Goal: Task Accomplishment & Management: Complete application form

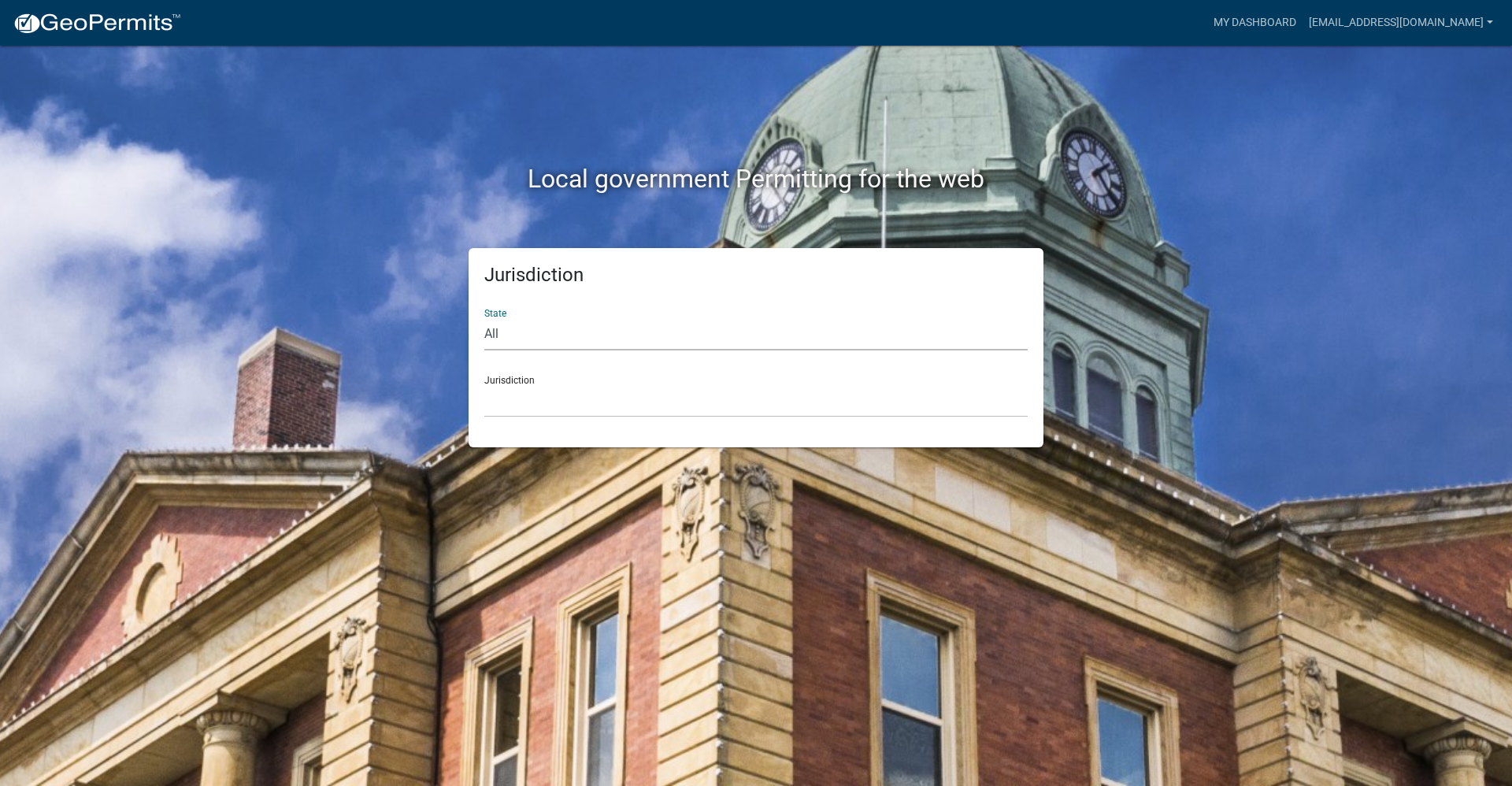
click at [597, 329] on select "All [US_STATE] [US_STATE] [US_STATE] [US_STATE] [US_STATE] [US_STATE] [US_STATE…" at bounding box center [756, 334] width 544 height 33
select select "[US_STATE]"
click at [484, 318] on select "All [US_STATE] [US_STATE] [US_STATE] [US_STATE] [US_STATE] [US_STATE] [US_STATE…" at bounding box center [756, 334] width 544 height 33
click at [601, 411] on select "[GEOGRAPHIC_DATA], [US_STATE] [GEOGRAPHIC_DATA], [US_STATE] [GEOGRAPHIC_DATA], …" at bounding box center [756, 401] width 544 height 33
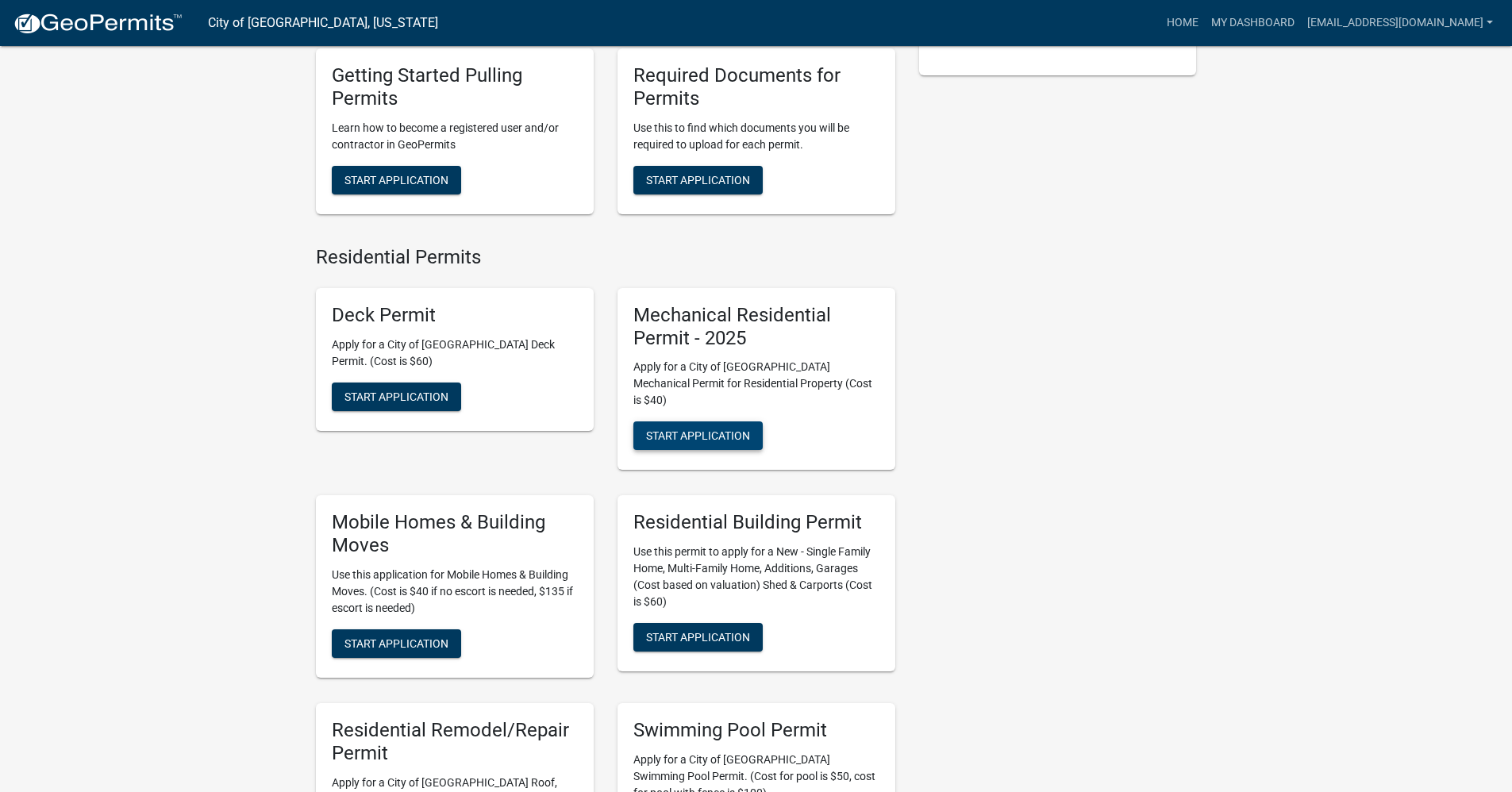
scroll to position [476, 0]
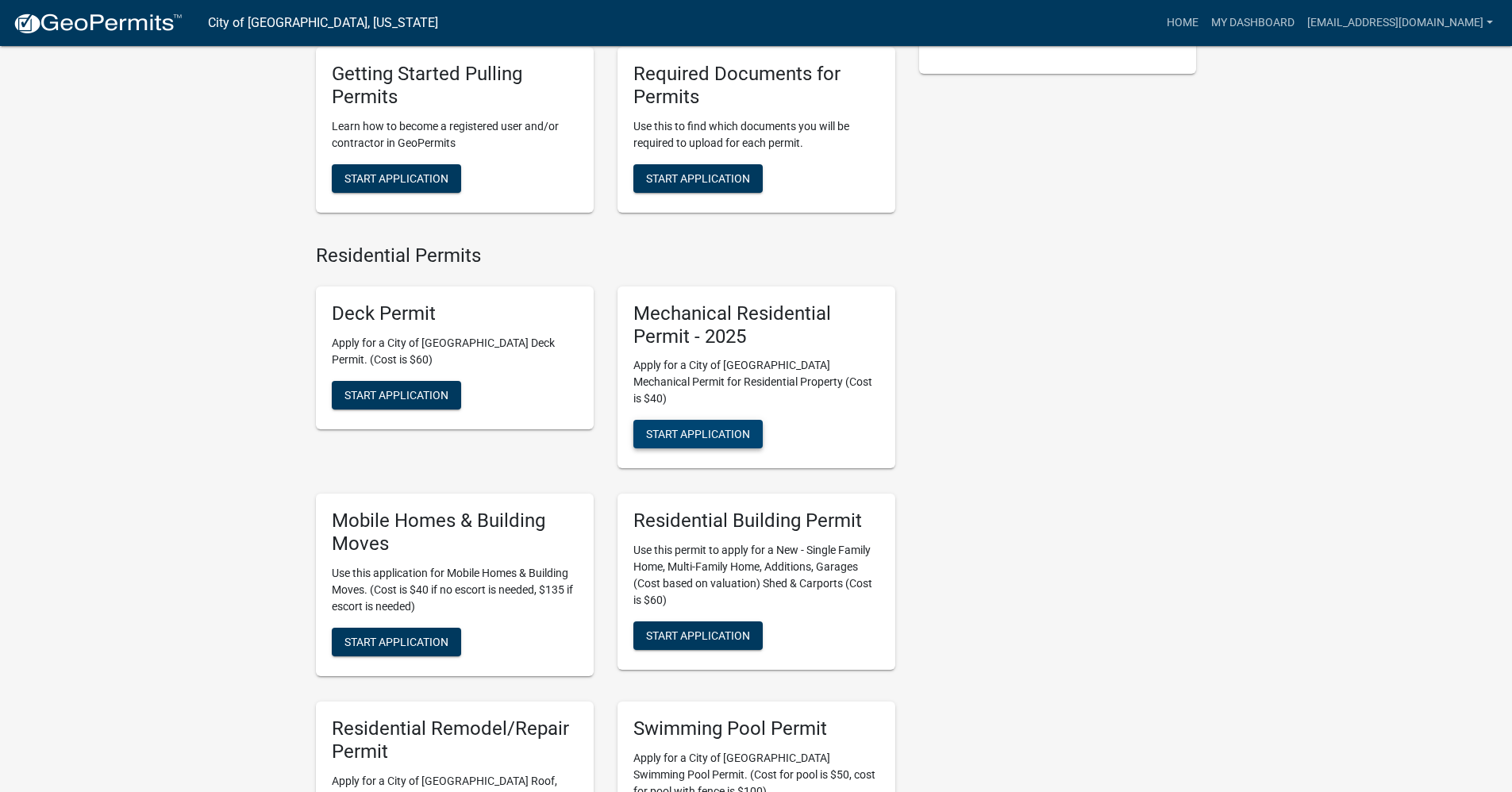
click at [681, 427] on span "Start Application" at bounding box center [697, 433] width 104 height 13
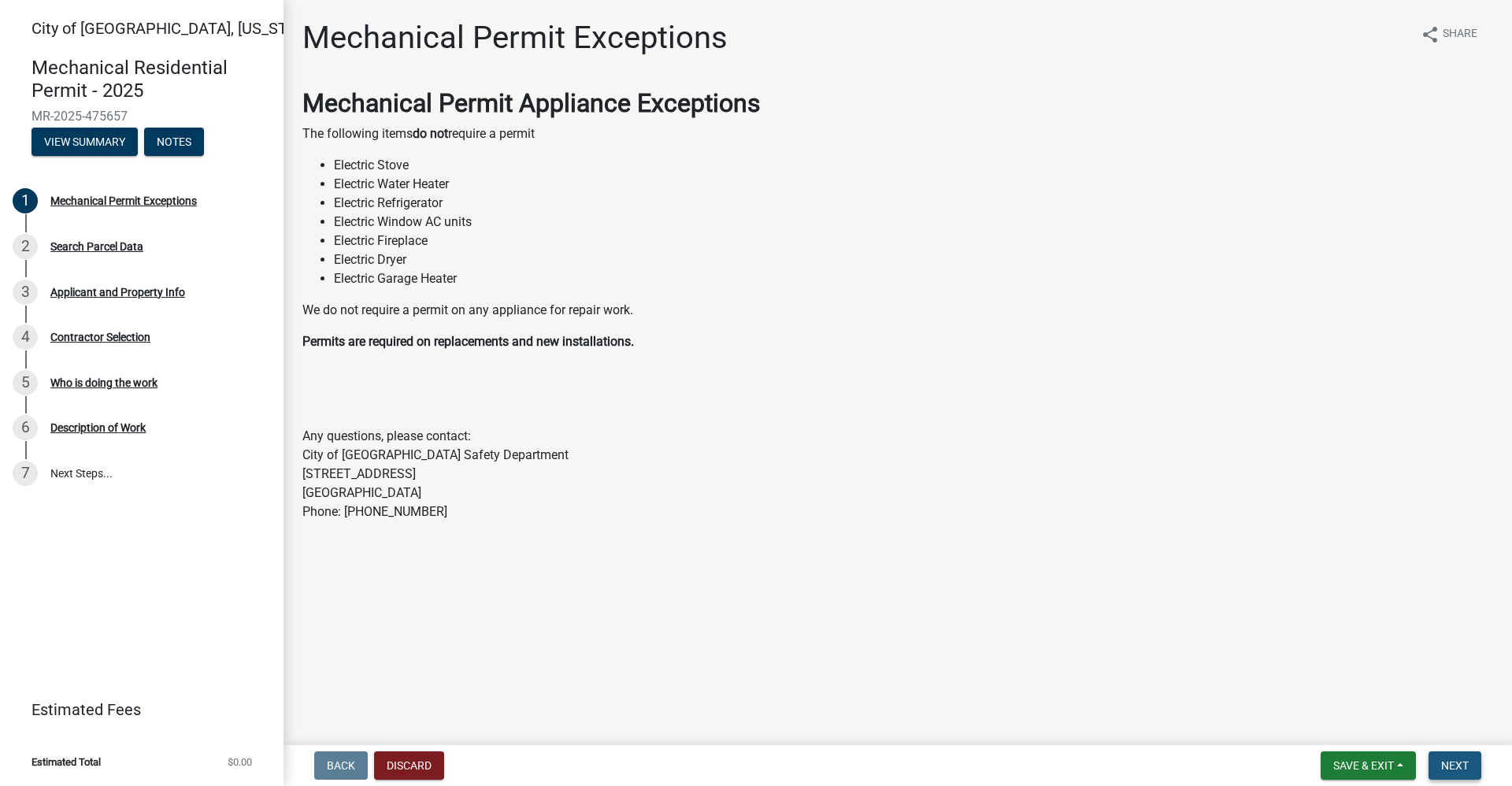
click at [1455, 756] on button "Next" at bounding box center [1454, 765] width 53 height 28
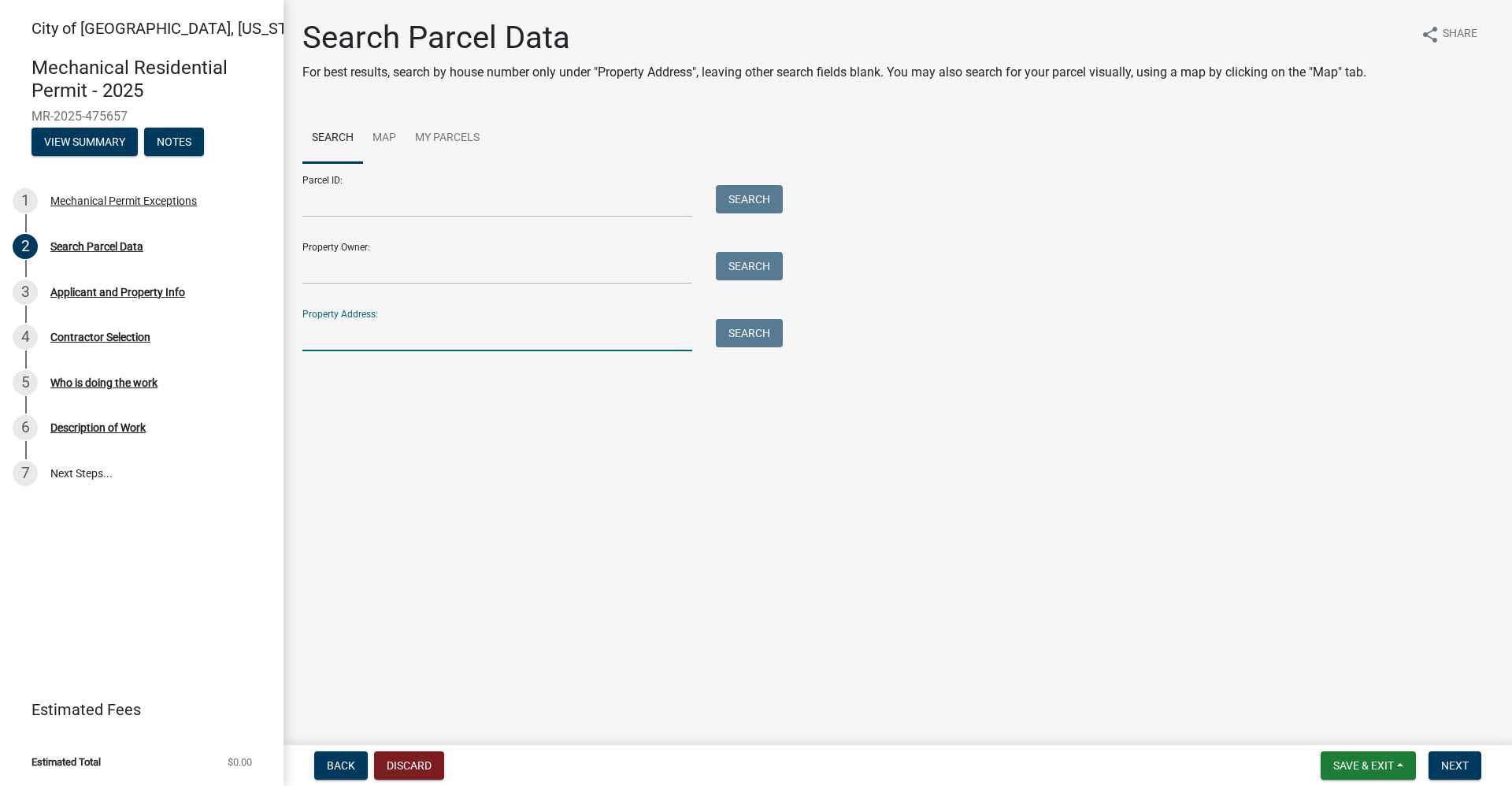
click at [353, 339] on input "Property Address:" at bounding box center [498, 334] width 390 height 33
paste input "[STREET_ADDRESS]"
click at [741, 339] on button "Search" at bounding box center [749, 333] width 67 height 28
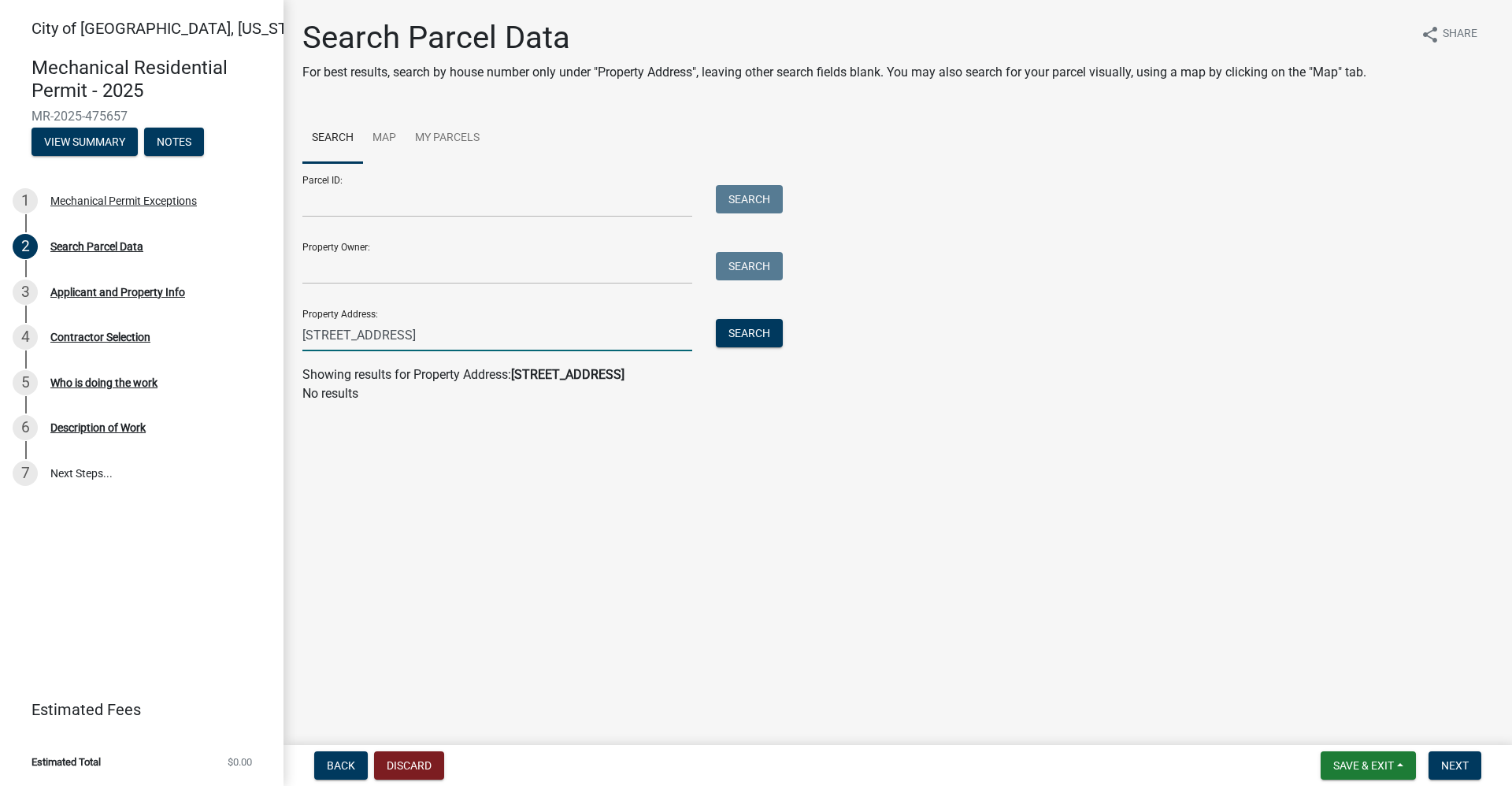
click at [495, 329] on input "[STREET_ADDRESS]" at bounding box center [498, 334] width 390 height 33
type input "[STREET_ADDRESS]"
click at [766, 324] on button "Search" at bounding box center [749, 333] width 67 height 28
click at [739, 338] on button "Search" at bounding box center [749, 333] width 67 height 28
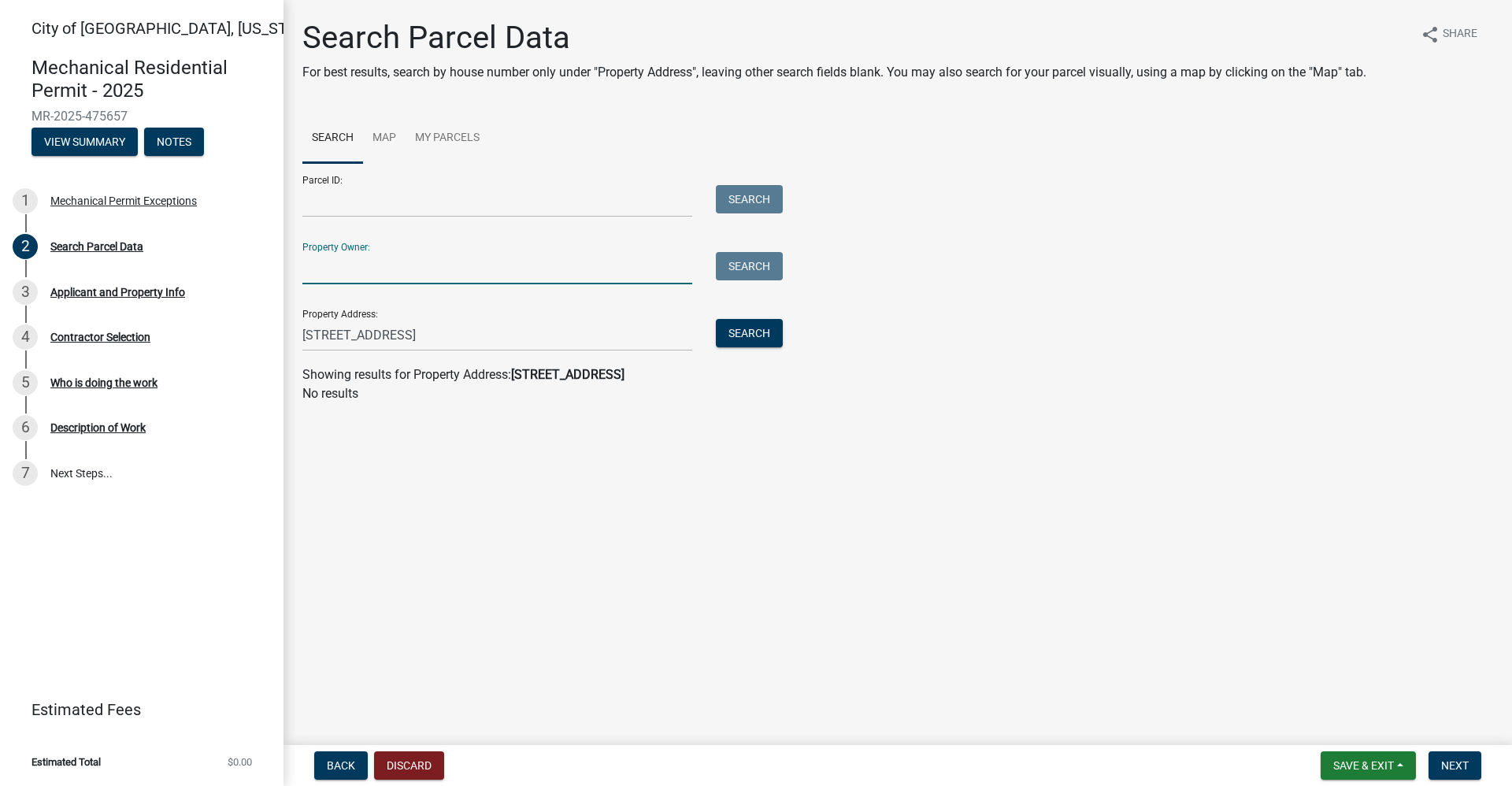
click at [338, 264] on input "Property Owner:" at bounding box center [498, 268] width 390 height 33
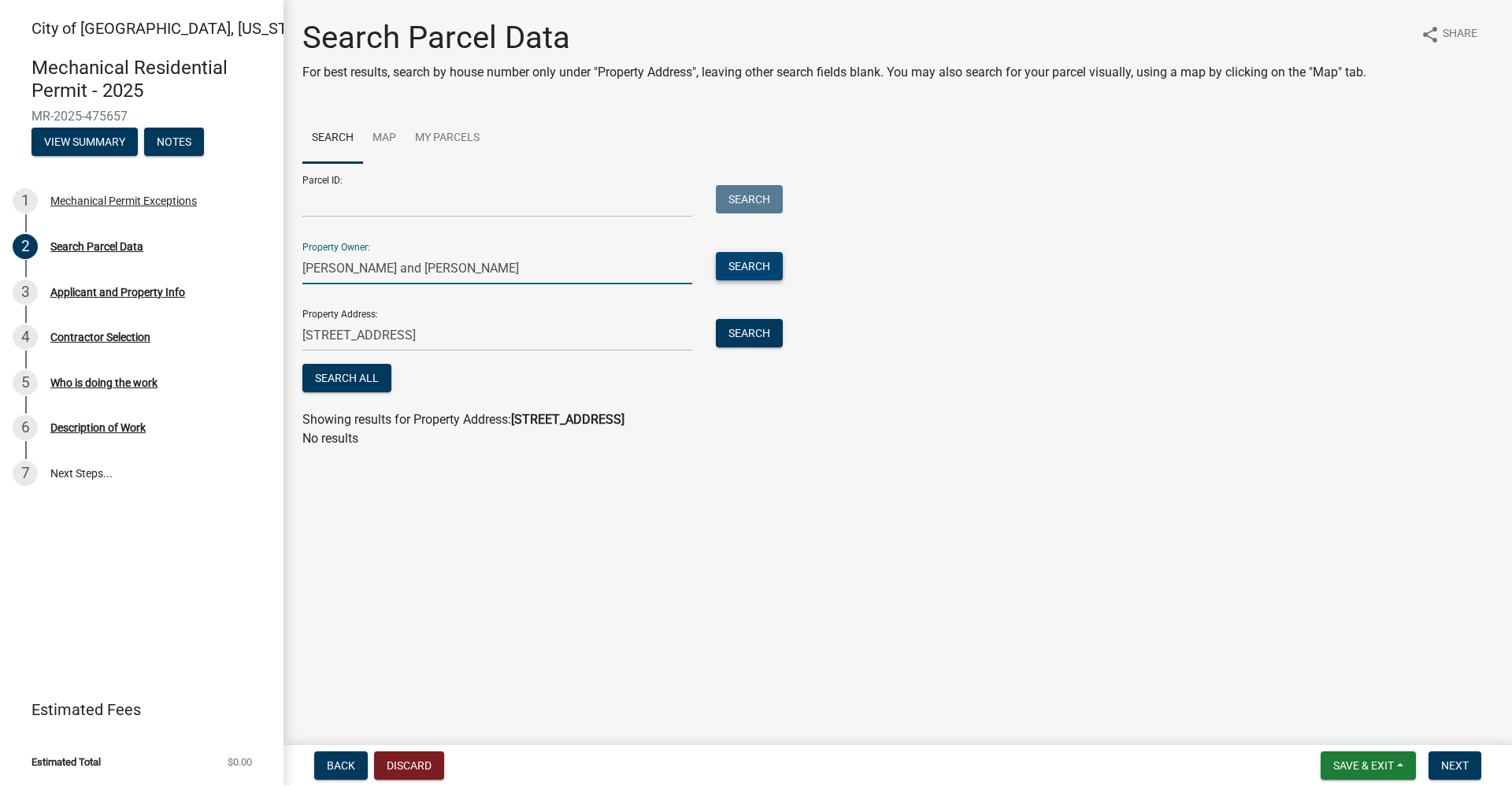
type input "[PERSON_NAME] and [PERSON_NAME]"
click at [753, 258] on button "Search" at bounding box center [749, 266] width 67 height 28
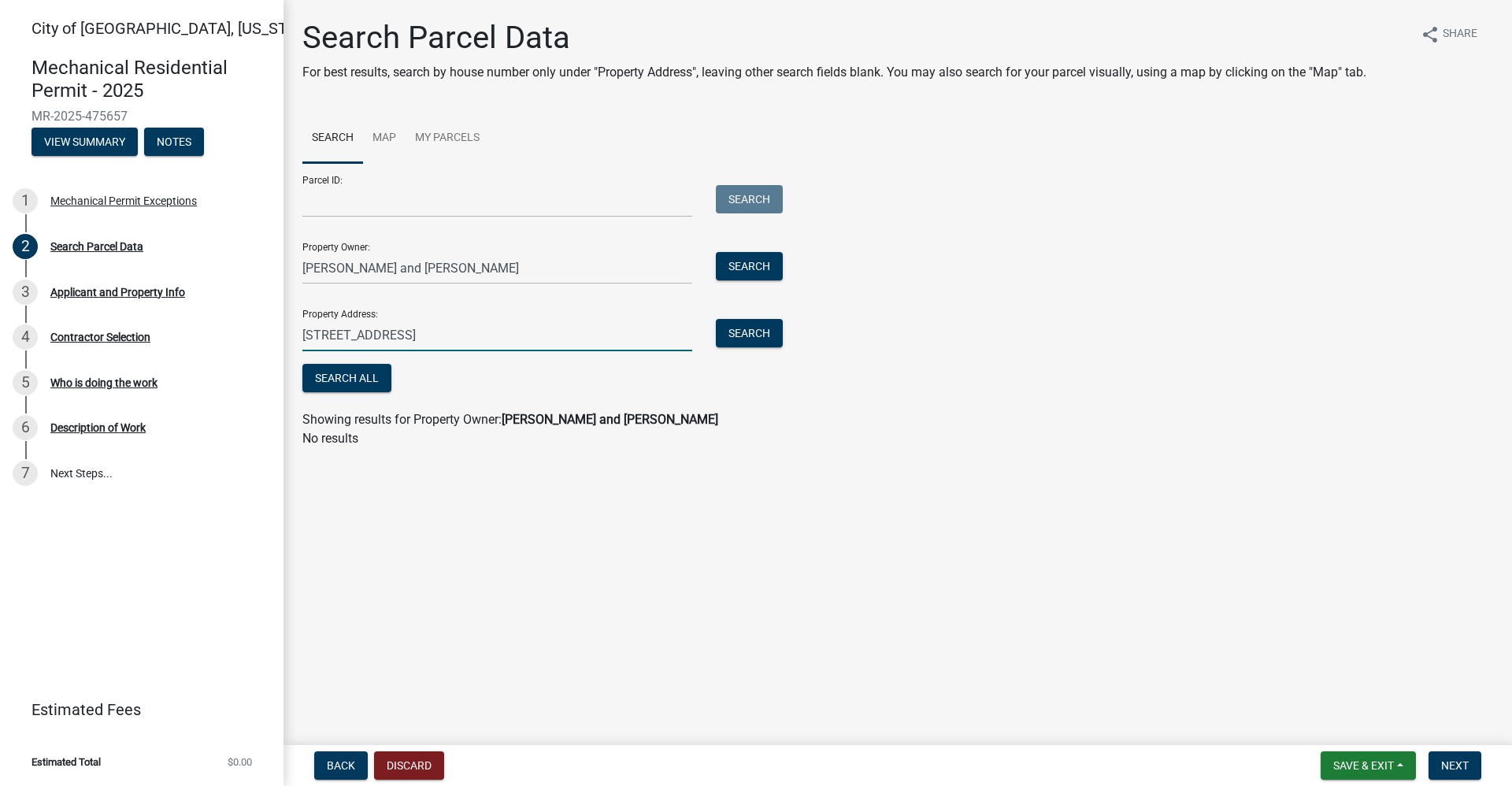
click at [473, 333] on input "[STREET_ADDRESS]" at bounding box center [498, 334] width 390 height 33
type input "1"
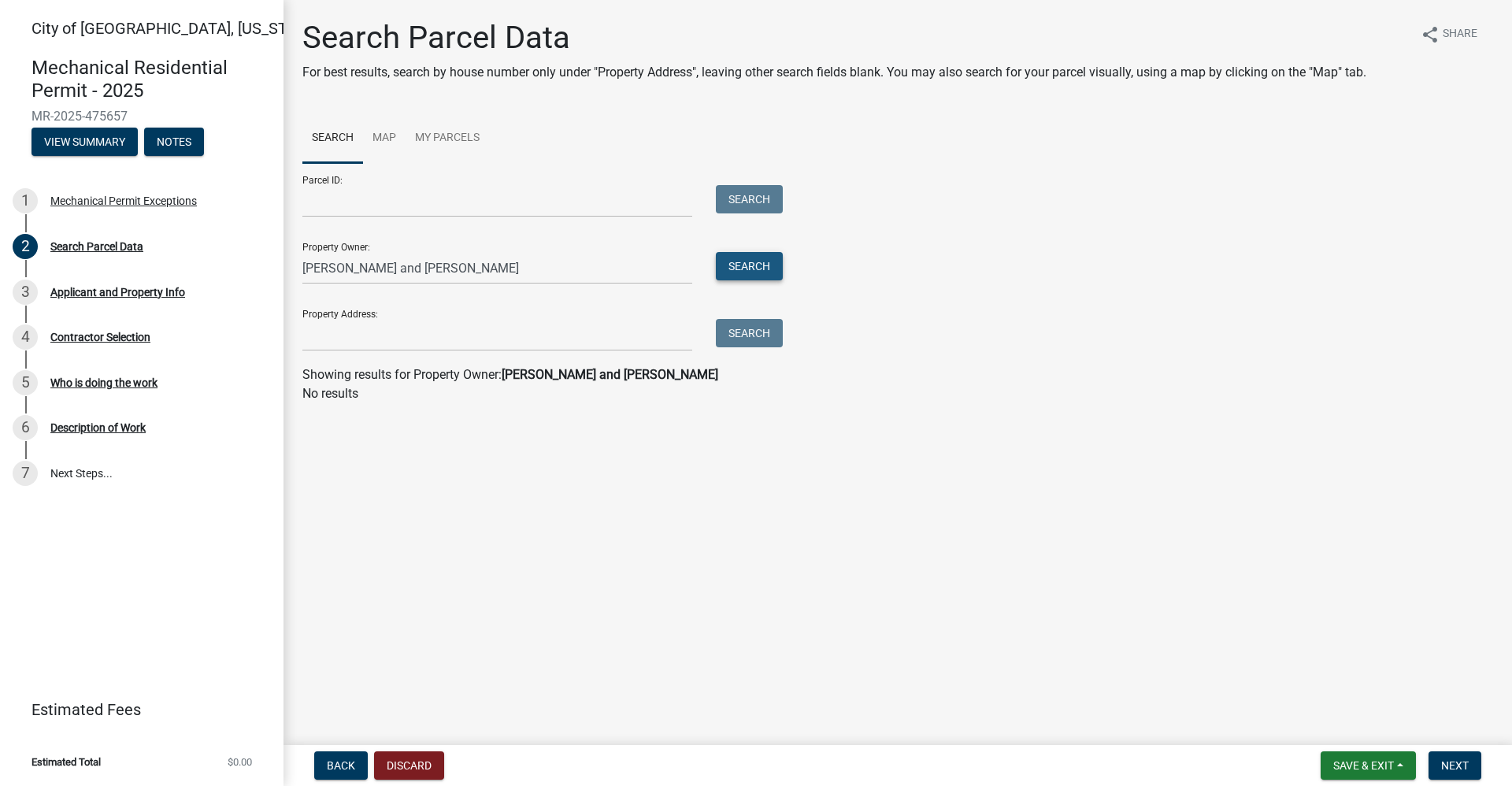
click at [733, 258] on button "Search" at bounding box center [749, 266] width 67 height 28
click at [547, 263] on input "[PERSON_NAME] and [PERSON_NAME]" at bounding box center [498, 268] width 390 height 33
type input "J"
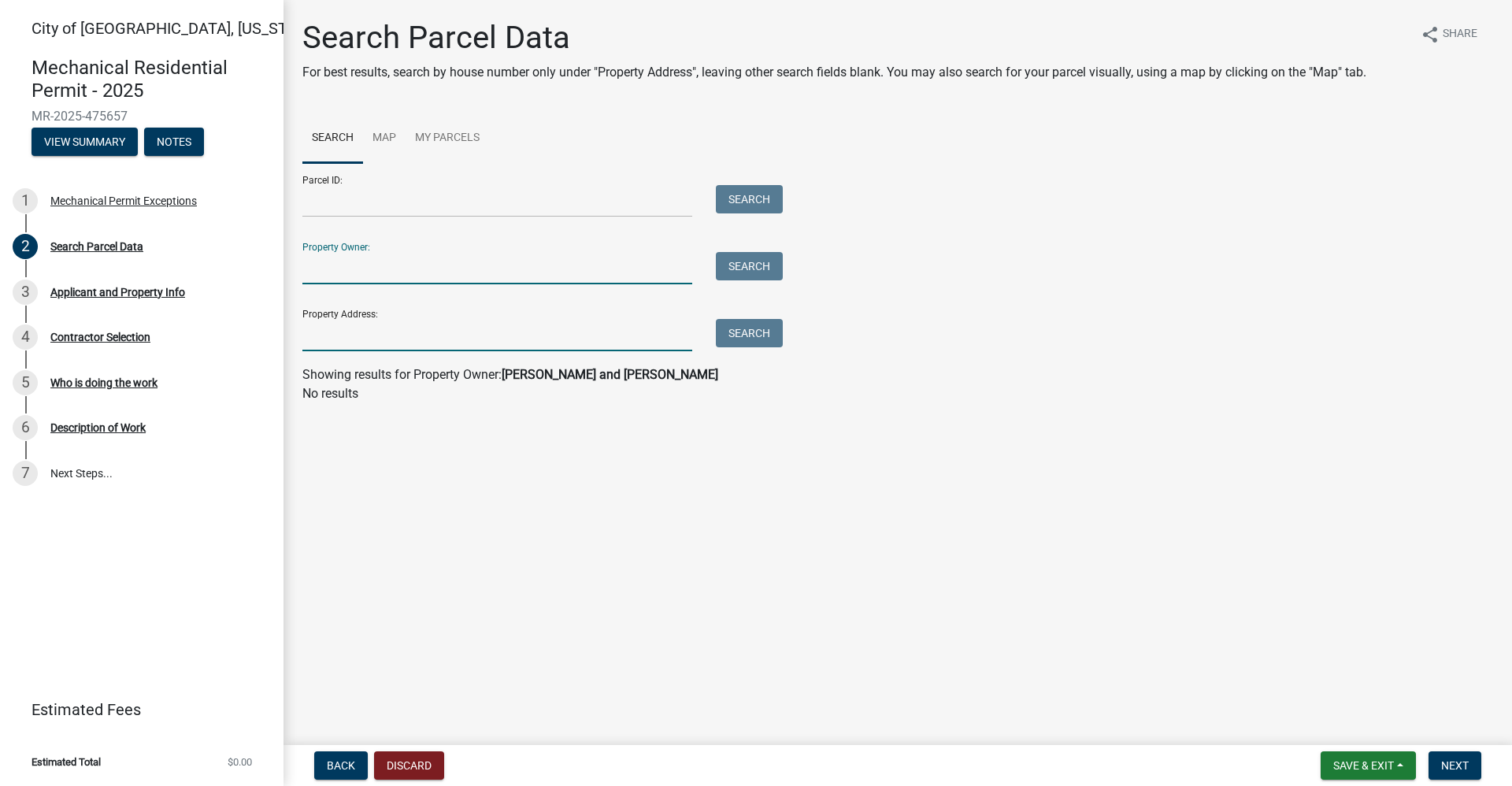
click at [373, 328] on input "Property Address:" at bounding box center [498, 334] width 390 height 33
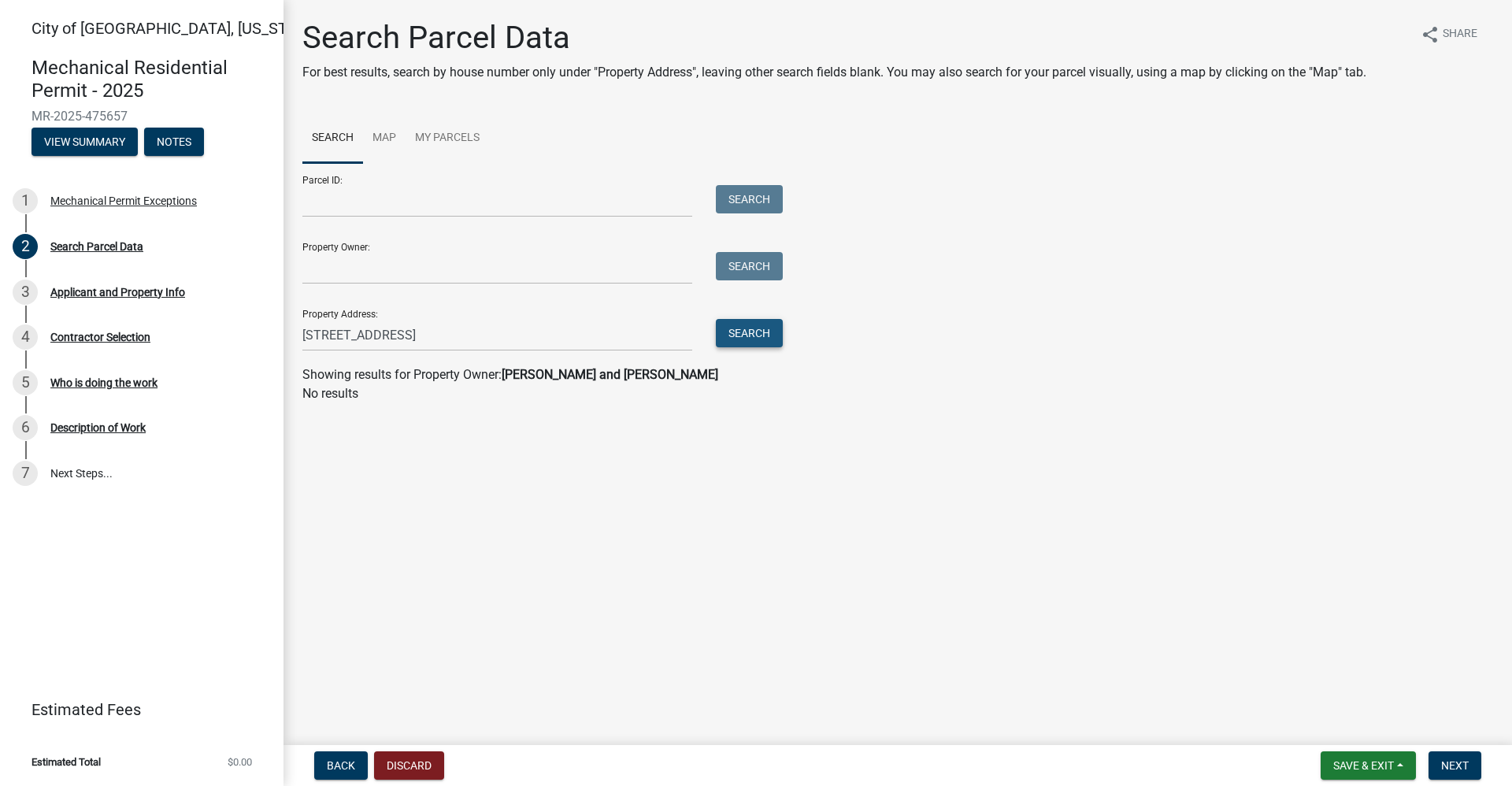
click at [765, 328] on button "Search" at bounding box center [749, 333] width 67 height 28
click at [479, 336] on input "[STREET_ADDRESS]" at bounding box center [498, 334] width 390 height 33
type input "1"
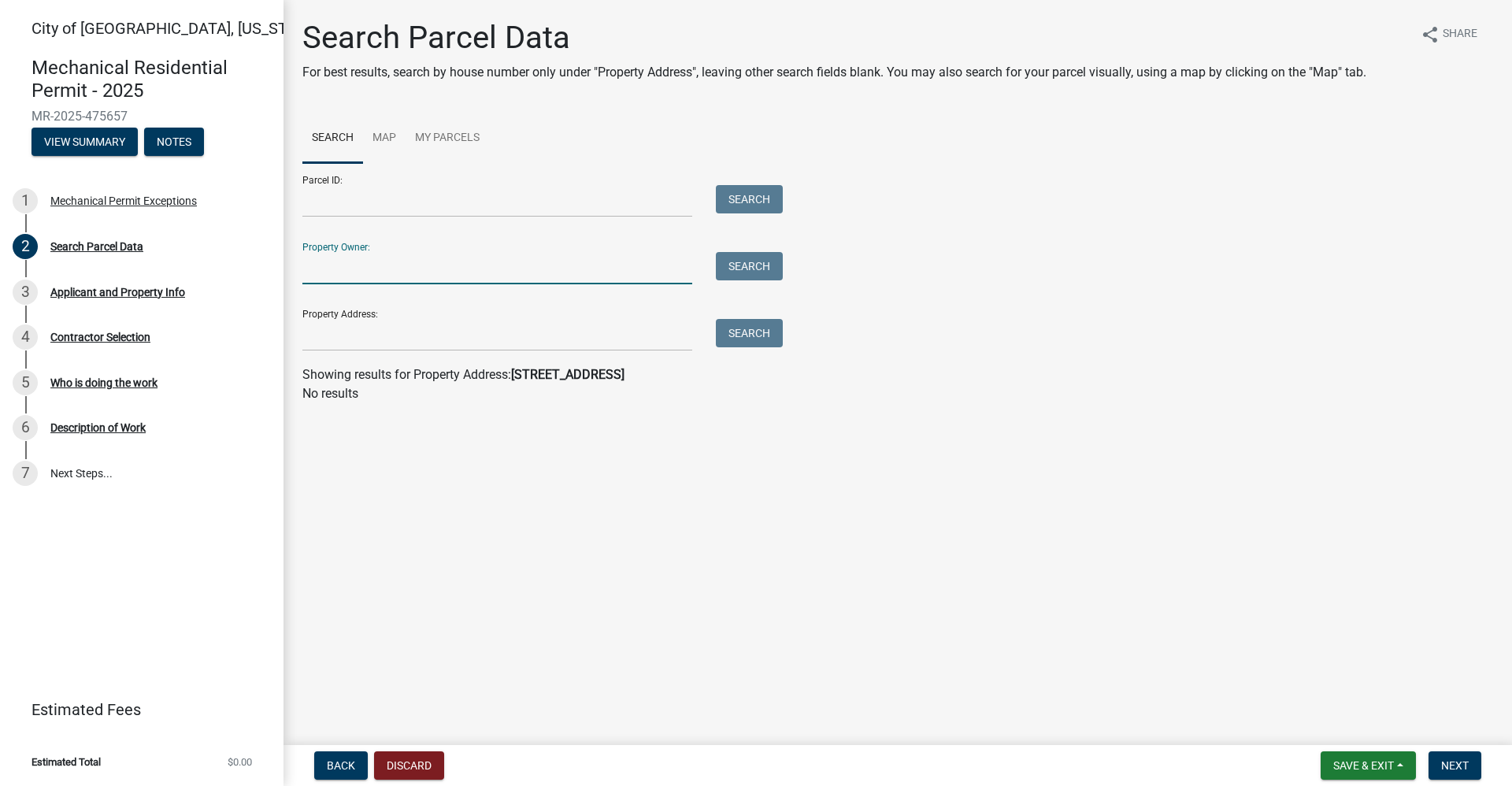
click at [371, 266] on input "Property Owner:" at bounding box center [498, 268] width 390 height 33
click at [339, 268] on input "[PERSON_NAME]" at bounding box center [498, 268] width 390 height 33
click at [753, 271] on button "Search" at bounding box center [749, 266] width 67 height 28
click at [488, 270] on input "[PERSON_NAME]" at bounding box center [498, 268] width 390 height 33
type input "M"
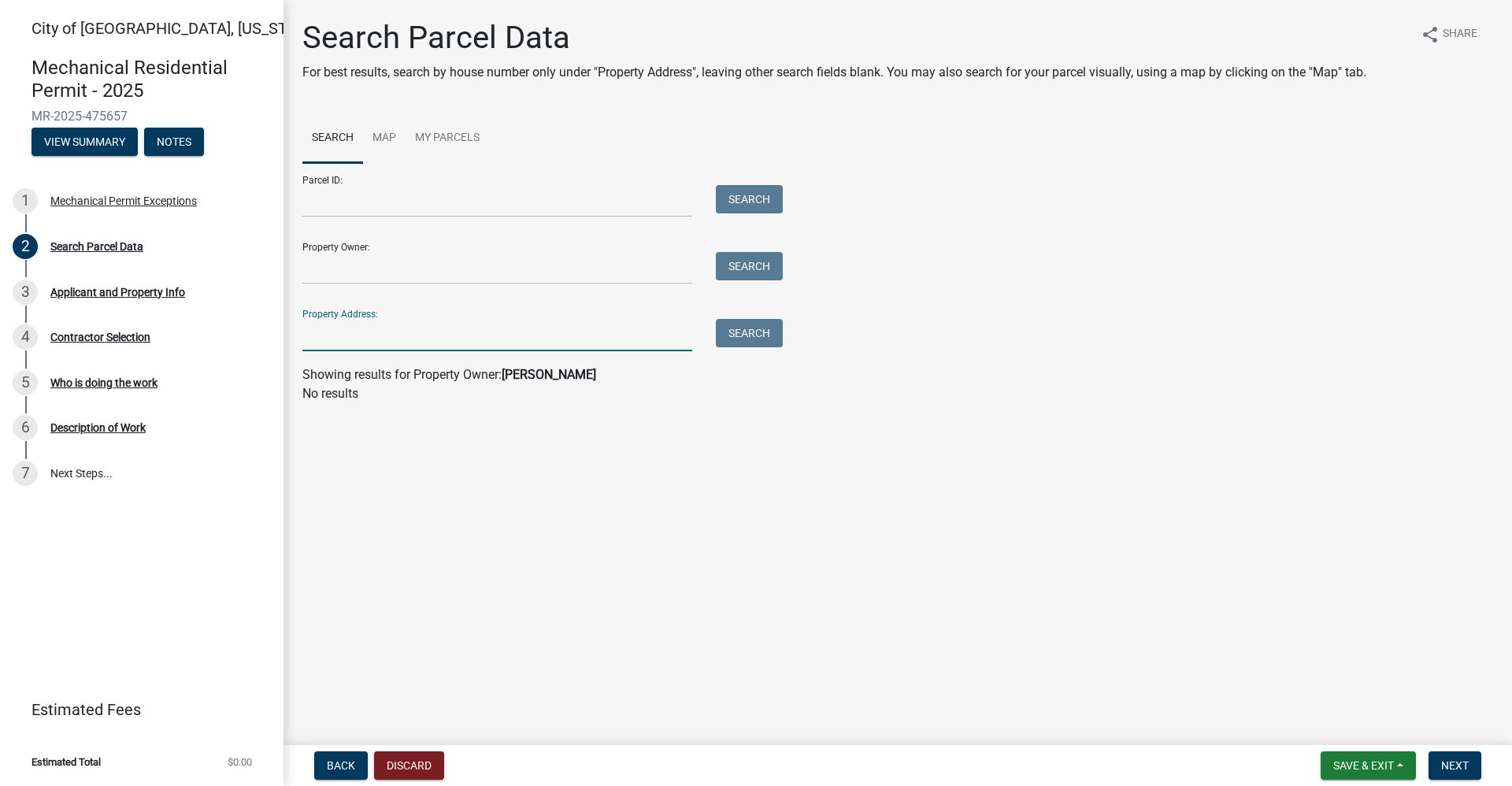
click at [338, 341] on input "Property Address:" at bounding box center [498, 334] width 390 height 33
click at [748, 329] on button "Search" at bounding box center [749, 333] width 67 height 28
click at [437, 334] on input "16180 [GEOGRAPHIC_DATA]" at bounding box center [498, 334] width 390 height 33
click at [771, 332] on button "Search" at bounding box center [749, 333] width 67 height 28
click at [437, 334] on input "[STREET_ADDRESS]" at bounding box center [498, 334] width 390 height 33
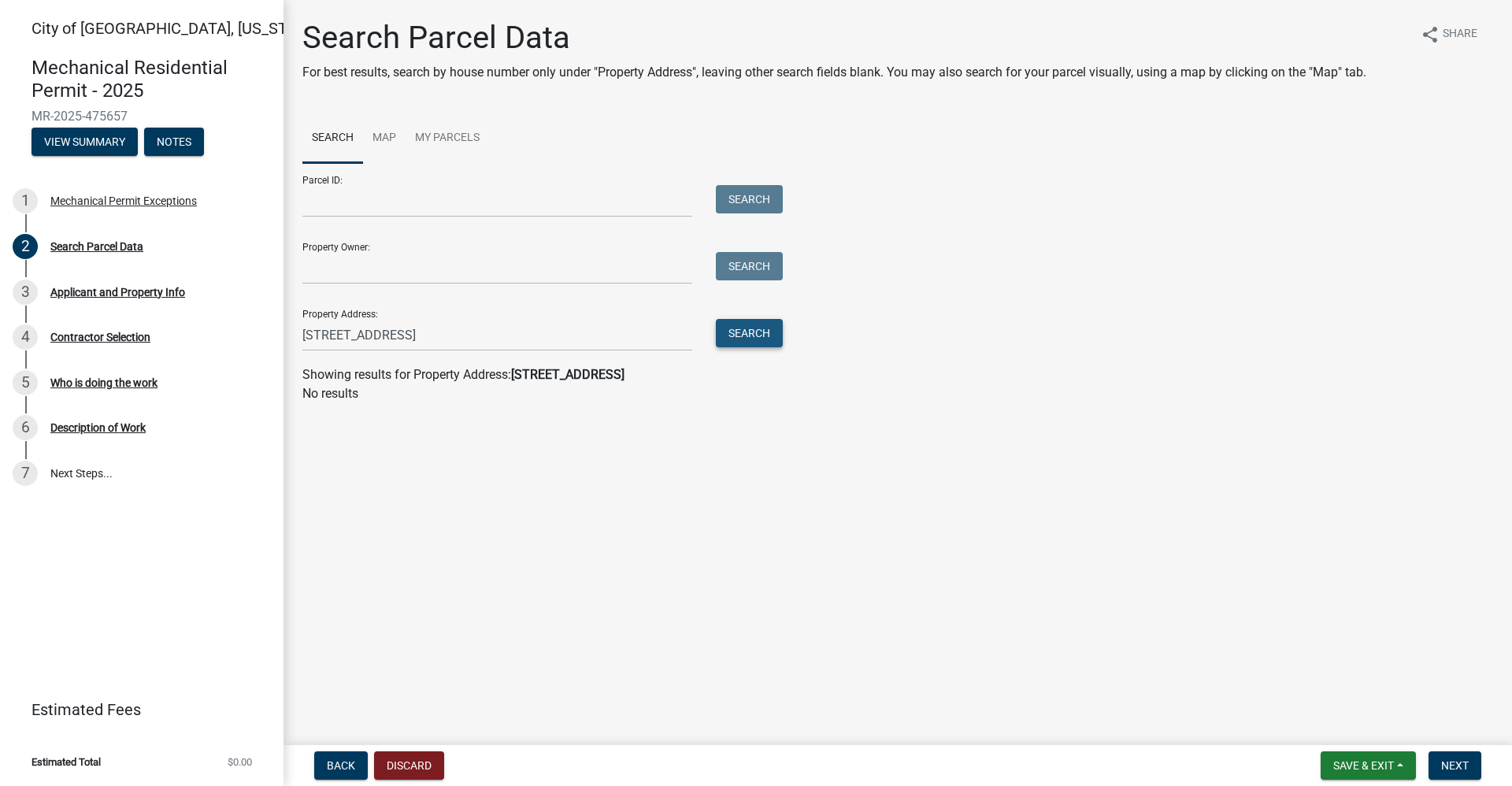
click at [752, 334] on button "Search" at bounding box center [749, 333] width 67 height 28
click at [427, 337] on input "[STREET_ADDRESS]" at bounding box center [498, 334] width 390 height 33
type input "[STREET_ADDRESS]"
click at [386, 132] on link "Map" at bounding box center [384, 139] width 43 height 50
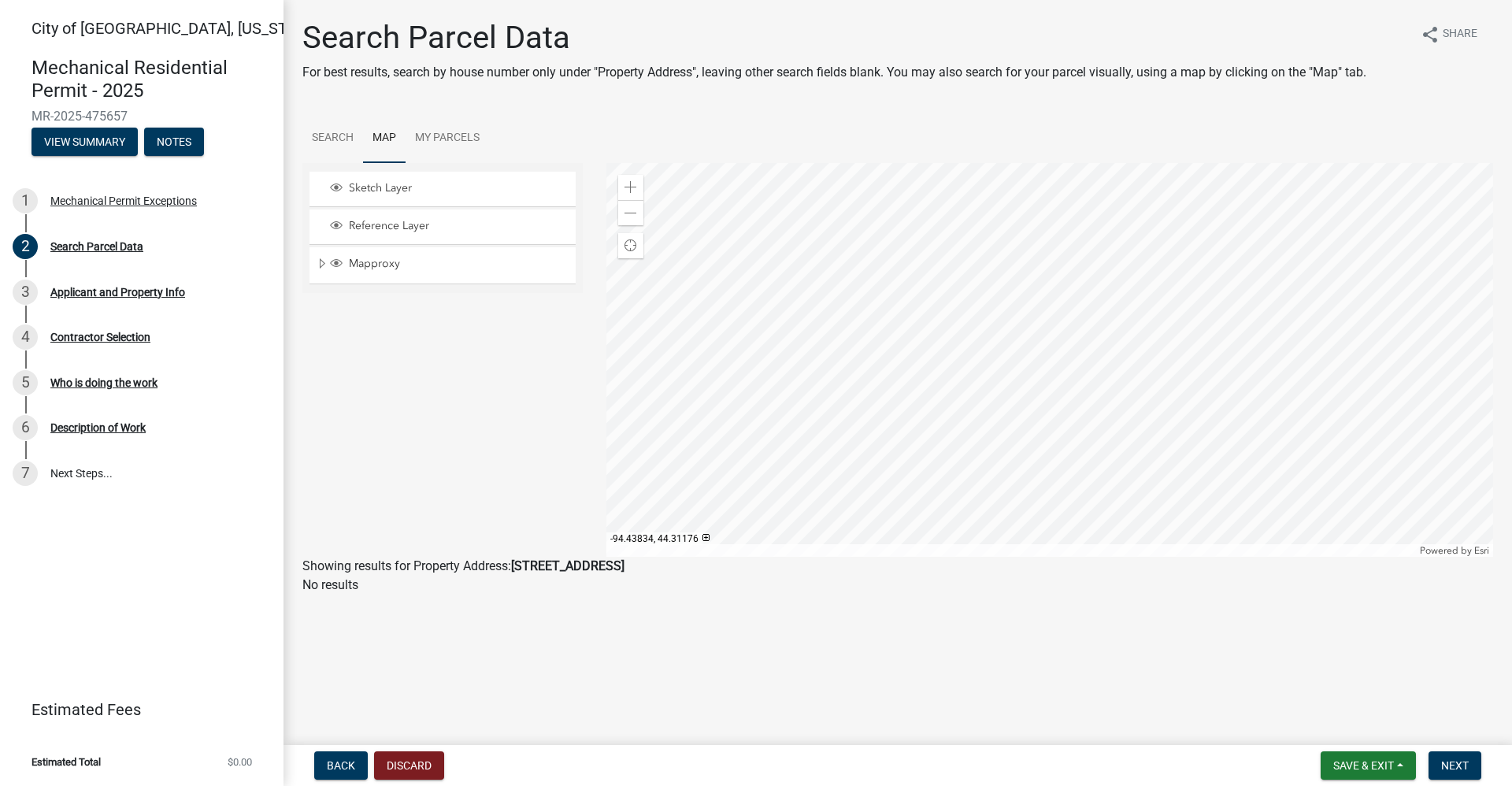
click at [1185, 349] on div at bounding box center [1050, 360] width 887 height 394
click at [713, 503] on div at bounding box center [1050, 360] width 887 height 394
click at [709, 498] on div at bounding box center [1050, 360] width 887 height 394
click at [706, 501] on div at bounding box center [1050, 360] width 887 height 394
click at [342, 140] on link "Search" at bounding box center [333, 139] width 60 height 50
